Goal: Task Accomplishment & Management: Use online tool/utility

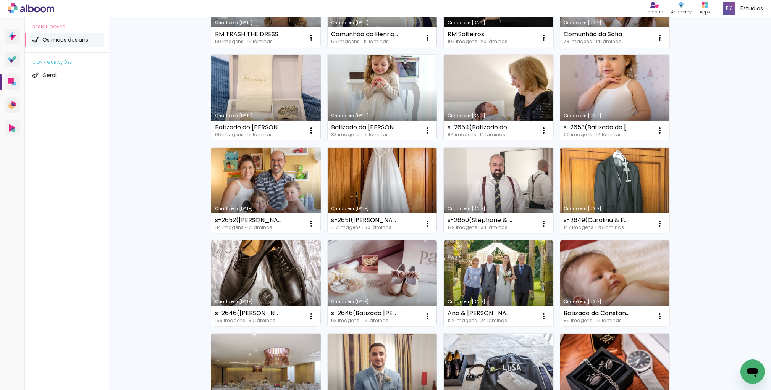
scroll to position [438, 0]
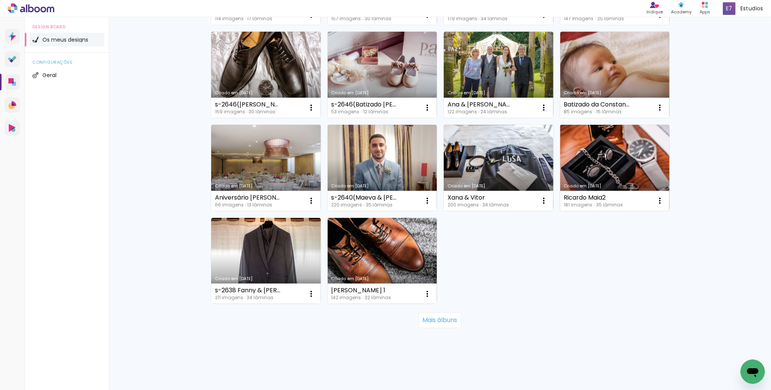
click at [604, 161] on link "Criado em [DATE]" at bounding box center [615, 168] width 110 height 86
